Goal: Transaction & Acquisition: Book appointment/travel/reservation

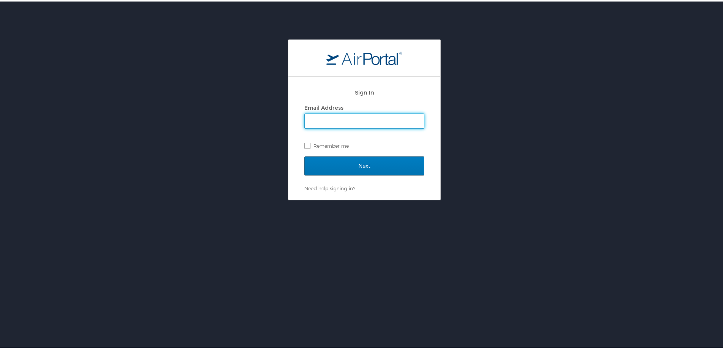
type input "sheila.mccutchen@medicalsolutions.com"
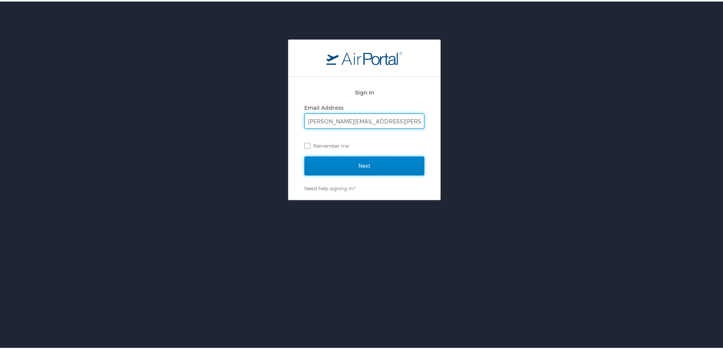
click at [347, 162] on input "Next" at bounding box center [364, 164] width 120 height 19
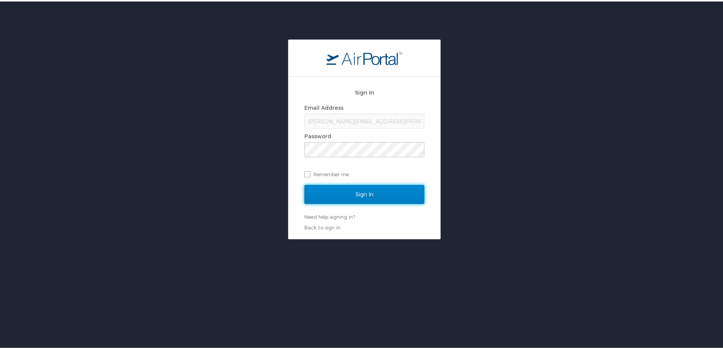
click at [365, 195] on input "Sign In" at bounding box center [364, 192] width 120 height 19
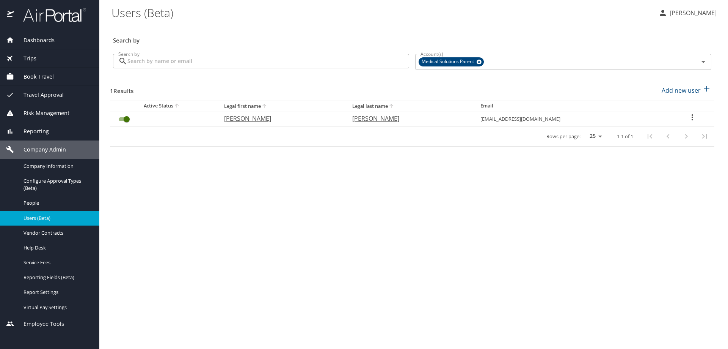
click at [44, 76] on span "Book Travel" at bounding box center [34, 76] width 40 height 8
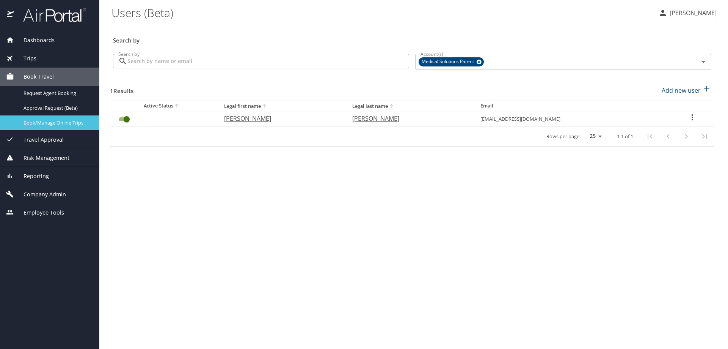
click at [49, 124] on span "Book/Manage Online Trips" at bounding box center [57, 122] width 67 height 7
